Goal: Check status: Check status

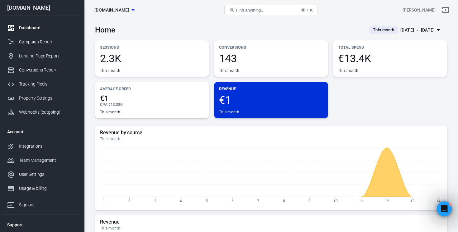
scroll to position [1351, 0]
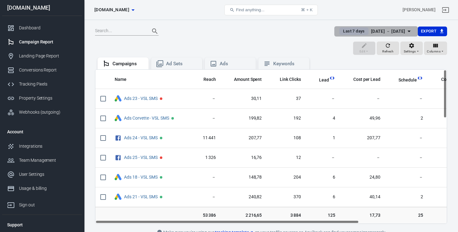
click at [376, 33] on div "Sep 7 － Sep 13, 2025" at bounding box center [388, 31] width 34 height 8
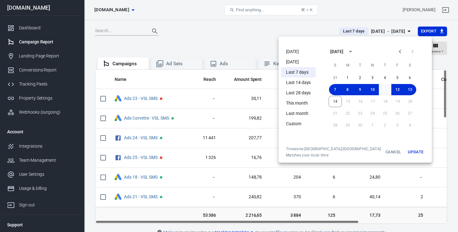
click at [379, 87] on button "11" at bounding box center [385, 89] width 12 height 11
click at [330, 103] on button "14" at bounding box center [335, 101] width 13 height 11
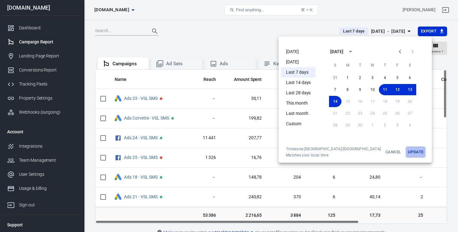
click at [406, 152] on button "Update" at bounding box center [416, 151] width 20 height 11
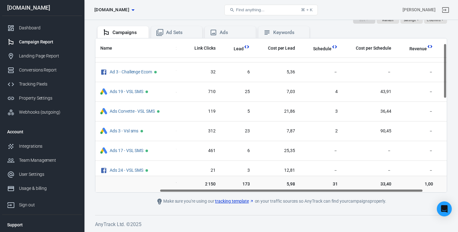
scroll to position [0, 85]
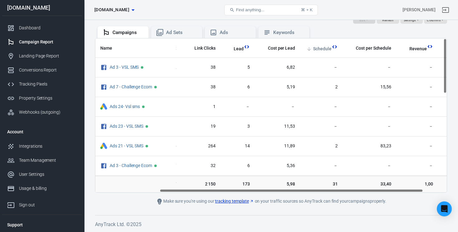
click at [322, 50] on span "Schedule" at bounding box center [322, 49] width 18 height 6
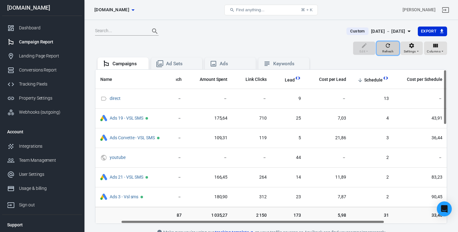
click at [387, 47] on icon "button" at bounding box center [388, 45] width 6 height 6
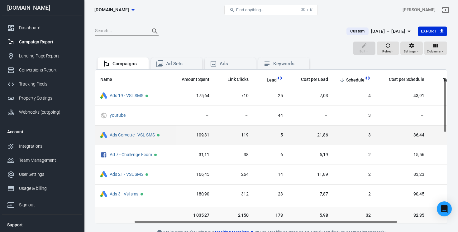
scroll to position [22, 51]
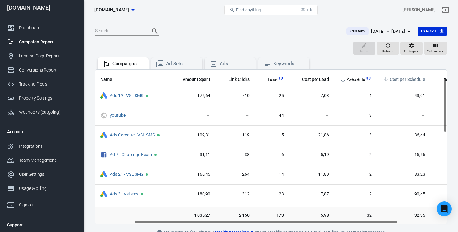
click at [410, 80] on span "Cost per Schedule" at bounding box center [408, 79] width 36 height 6
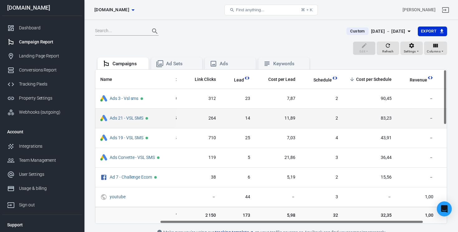
scroll to position [0, 86]
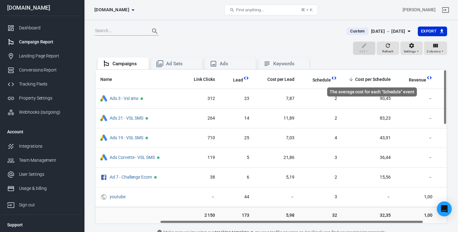
click at [373, 80] on span "Cost per Schedule" at bounding box center [373, 79] width 36 height 6
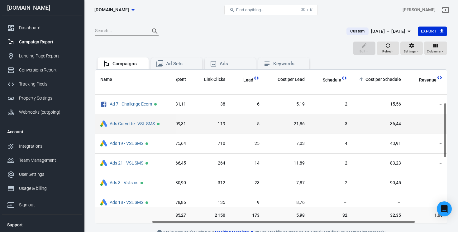
scroll to position [93, 80]
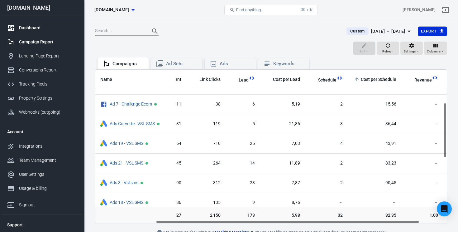
click at [38, 26] on div "Dashboard" at bounding box center [48, 28] width 58 height 7
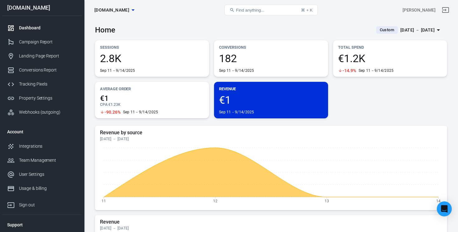
click at [404, 30] on div "Sep 11 － Sep 14, 2025" at bounding box center [417, 30] width 34 height 8
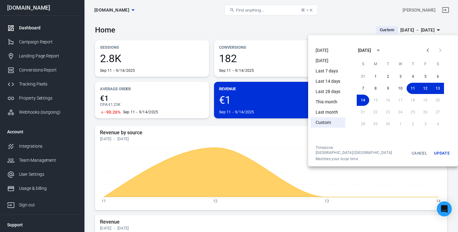
click at [336, 26] on div at bounding box center [229, 116] width 458 height 232
